Goal: Find specific page/section: Find specific page/section

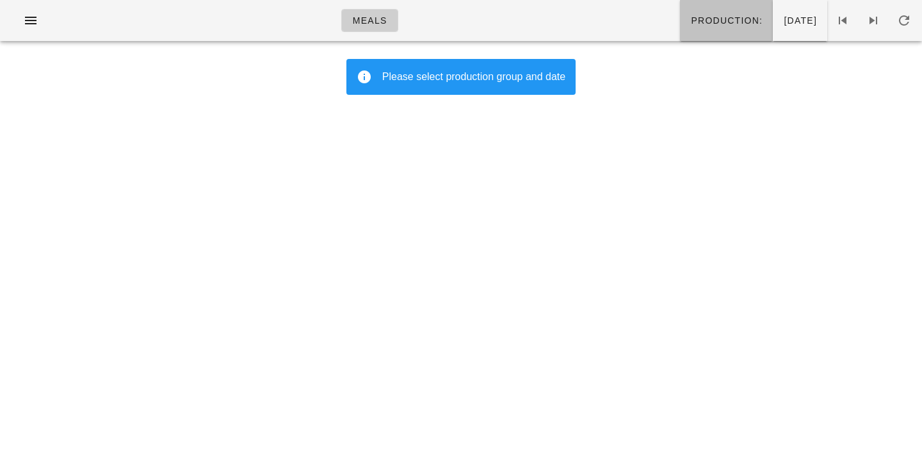
click at [690, 22] on span "Production:" at bounding box center [726, 20] width 72 height 10
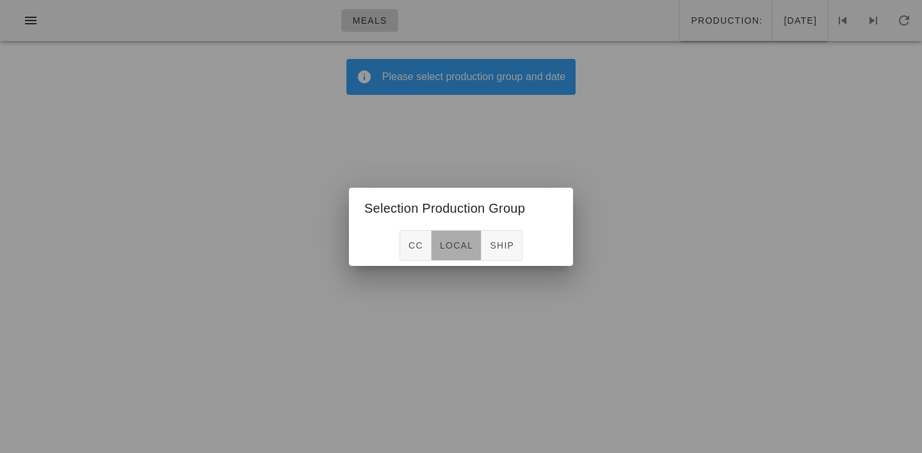
click at [469, 247] on span "local" at bounding box center [456, 245] width 34 height 10
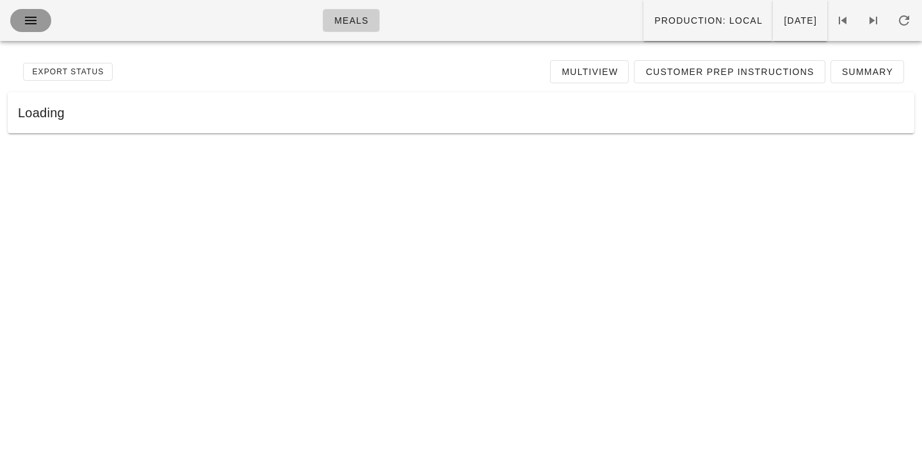
click at [28, 19] on icon "button" at bounding box center [30, 20] width 15 height 15
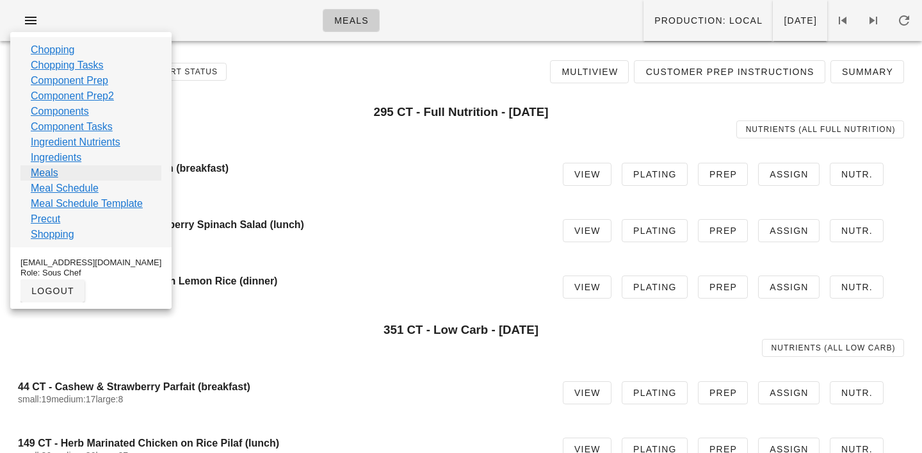
click at [44, 170] on link "Meals" at bounding box center [45, 172] width 28 height 15
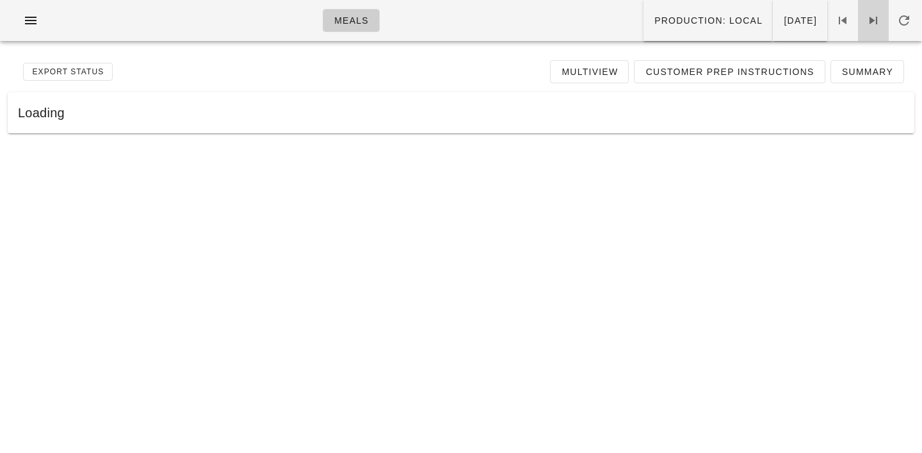
click at [874, 17] on icon at bounding box center [872, 20] width 15 height 15
